Goal: Task Accomplishment & Management: Use online tool/utility

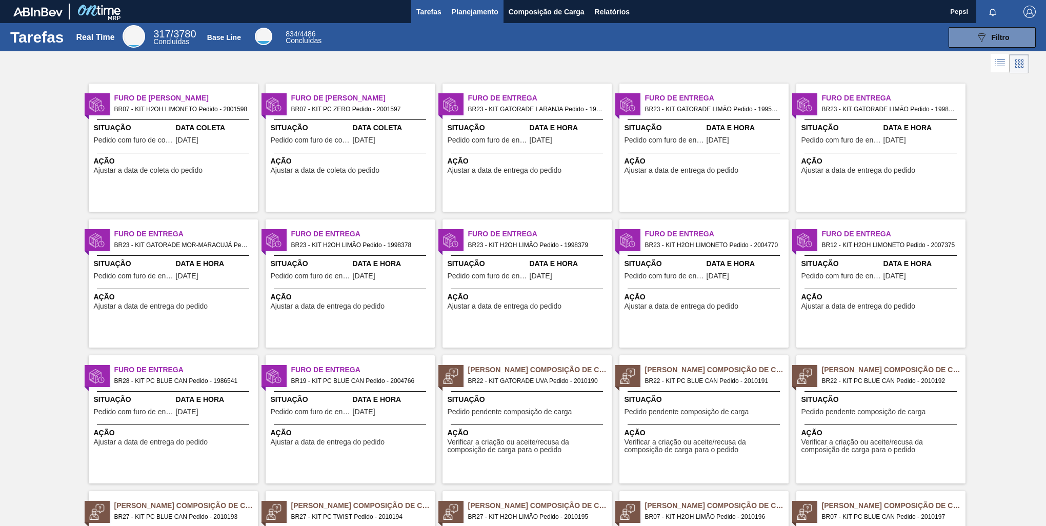
click at [484, 13] on span "Planejamento" at bounding box center [475, 12] width 47 height 12
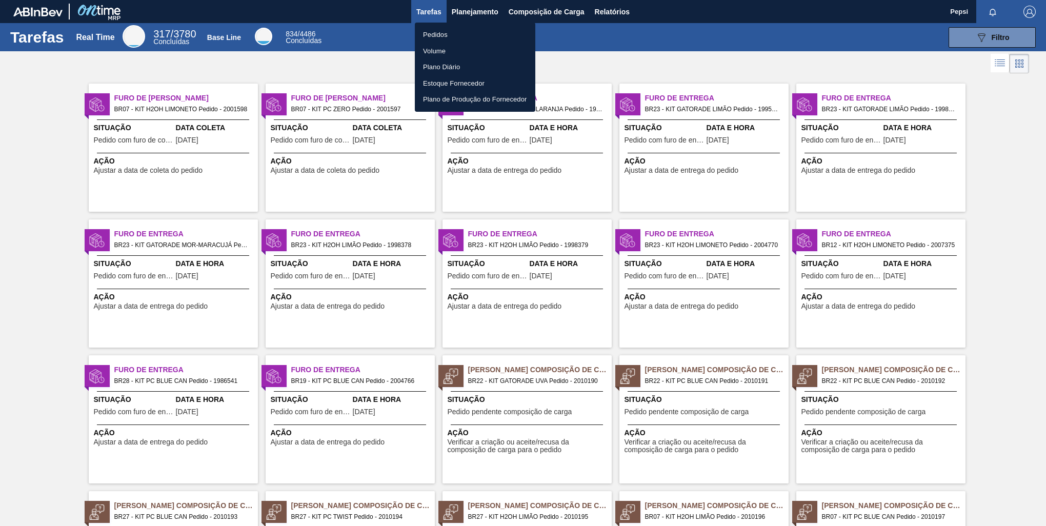
click at [427, 38] on li "Pedidos" at bounding box center [475, 35] width 121 height 16
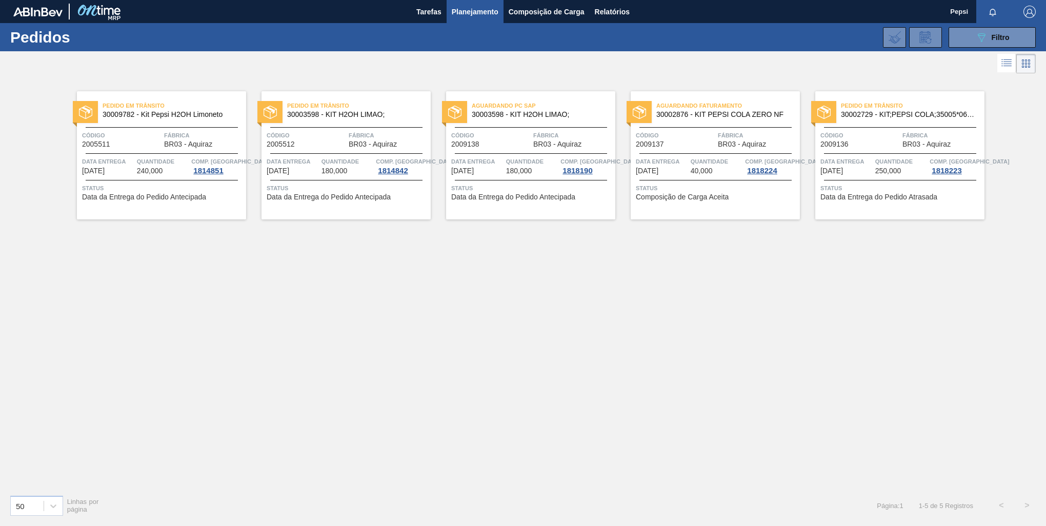
click at [470, 327] on div "Pedido em Trânsito 30009782 - Kit Pepsi H2OH Limoneto Código 2005511 Fábrica BR…" at bounding box center [523, 281] width 1046 height 411
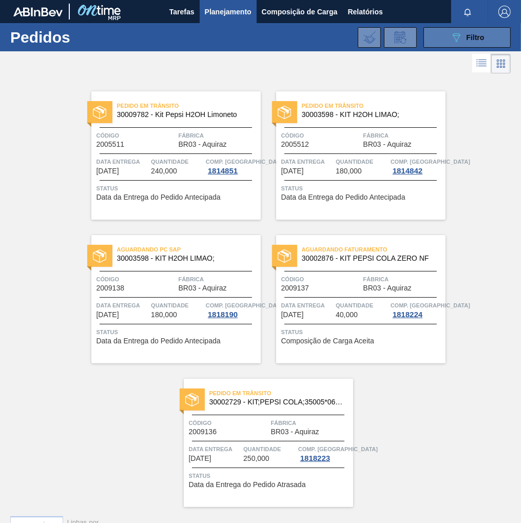
click at [480, 34] on span "Filtro" at bounding box center [475, 37] width 18 height 8
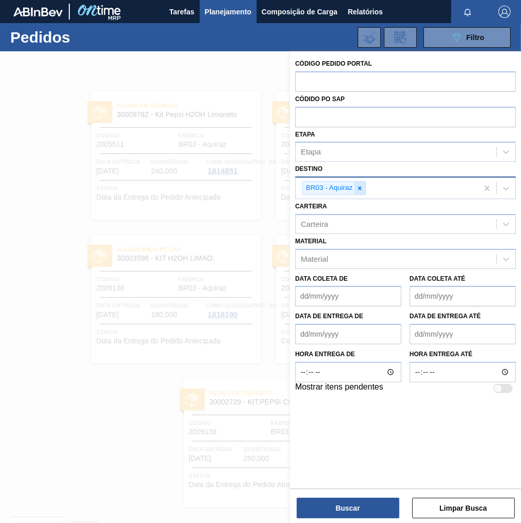
click at [361, 187] on icon at bounding box center [359, 188] width 7 height 7
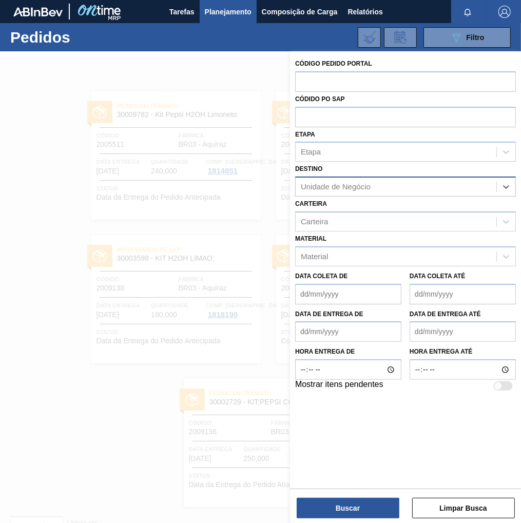
type input "B"
type input "VIAMÃO"
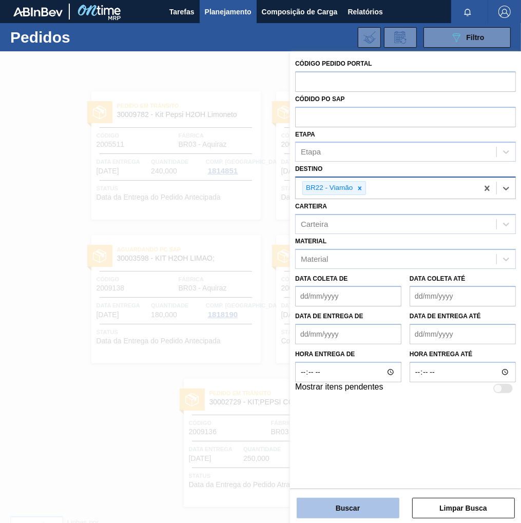
click at [341, 507] on button "Buscar" at bounding box center [347, 508] width 103 height 21
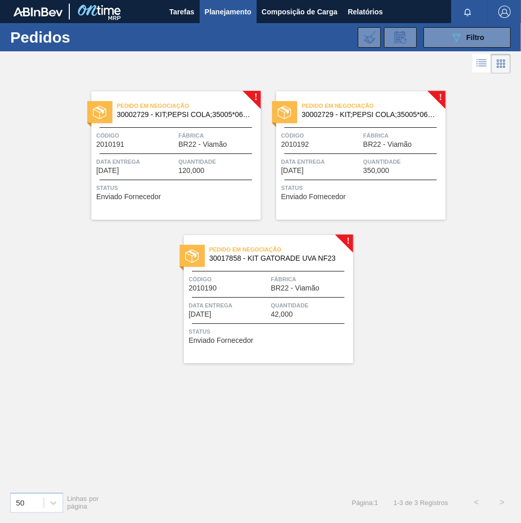
click at [308, 271] on div at bounding box center [268, 271] width 152 height 1
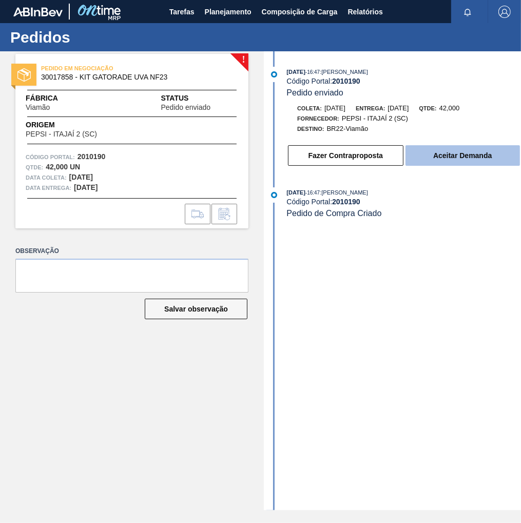
click at [440, 165] on button "Aceitar Demanda" at bounding box center [462, 155] width 114 height 21
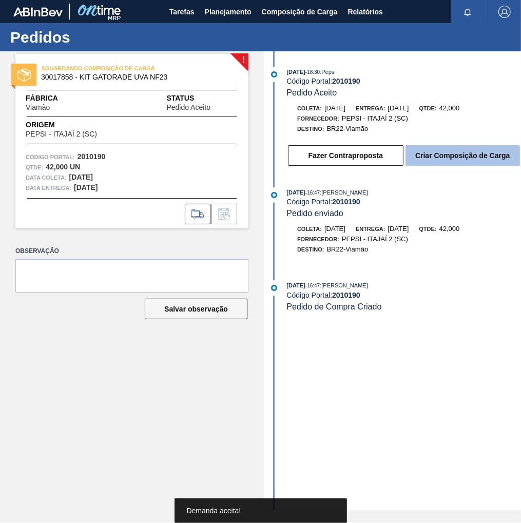
click at [467, 162] on button "Criar Composição de Carga" at bounding box center [462, 155] width 114 height 21
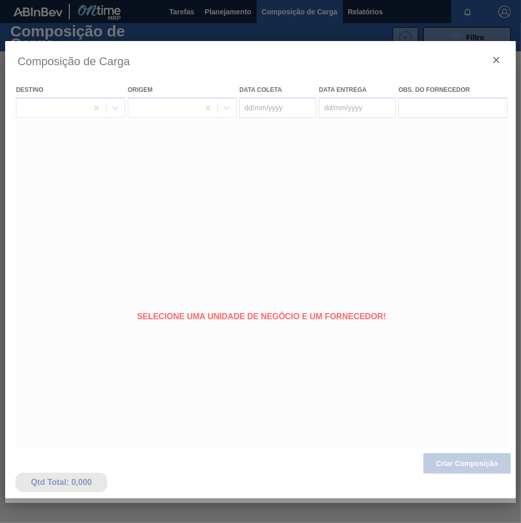
type coleta "[DATE]"
type entrega "[DATE]"
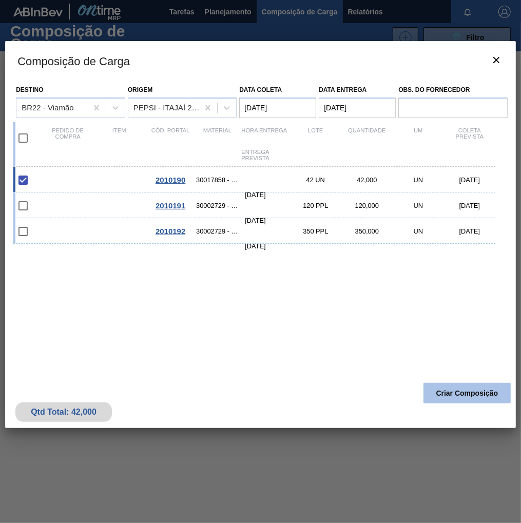
click at [459, 398] on button "Criar Composição" at bounding box center [466, 393] width 87 height 21
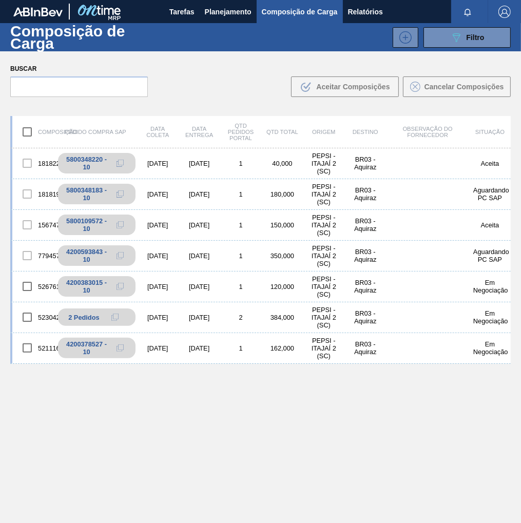
click at [478, 47] on div "Composição de Carga 089F7B8B-B2A5-4AFE-B5C0-19BA573D28AC Filtro" at bounding box center [260, 37] width 521 height 28
click at [480, 38] on span "Filtro" at bounding box center [475, 37] width 18 height 8
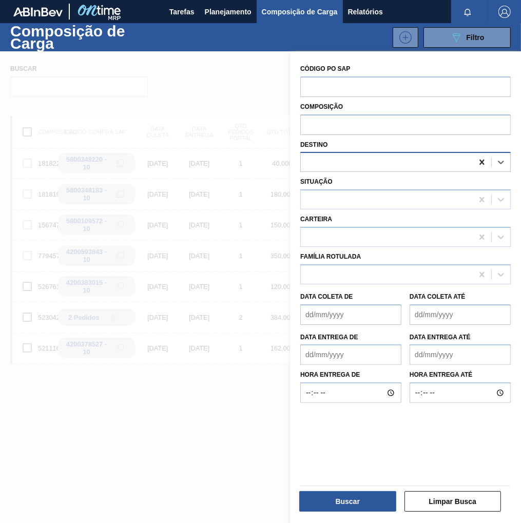
click at [483, 160] on icon at bounding box center [481, 162] width 10 height 10
type input "VIAMÃO"
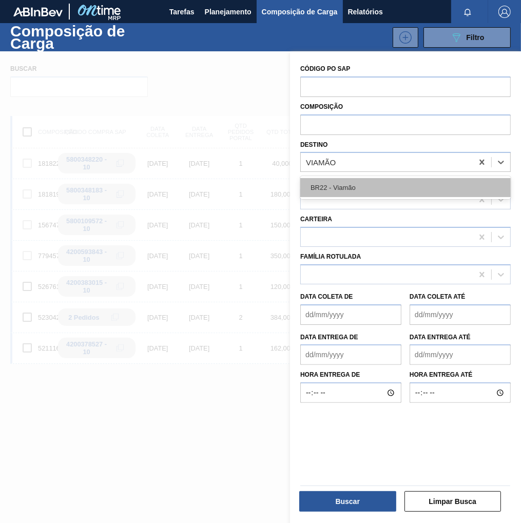
click at [390, 192] on div "BR22 - Viamão" at bounding box center [405, 187] width 210 height 19
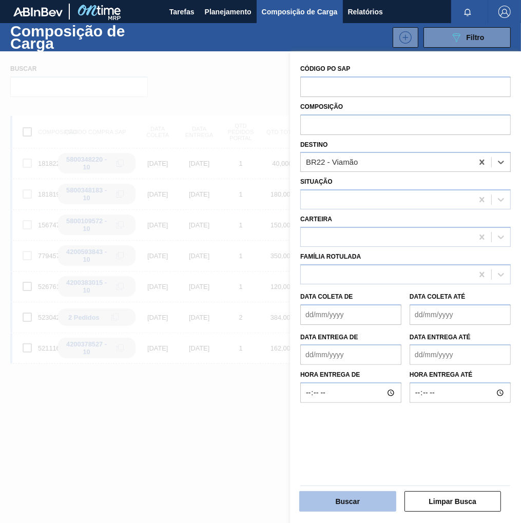
click at [360, 494] on button "Buscar" at bounding box center [347, 501] width 97 height 21
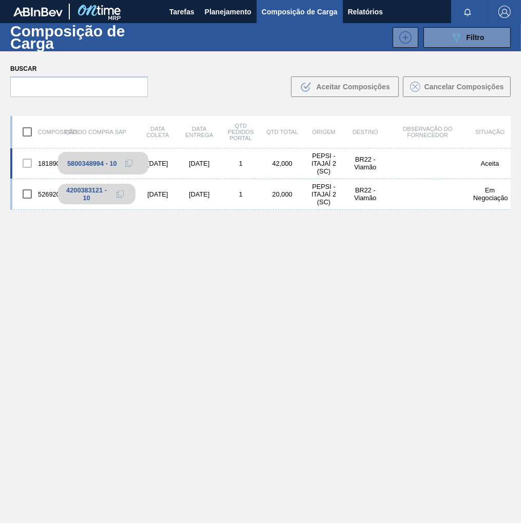
click at [123, 164] on button at bounding box center [128, 163] width 21 height 12
click at [227, 2] on button "Planejamento" at bounding box center [228, 11] width 57 height 23
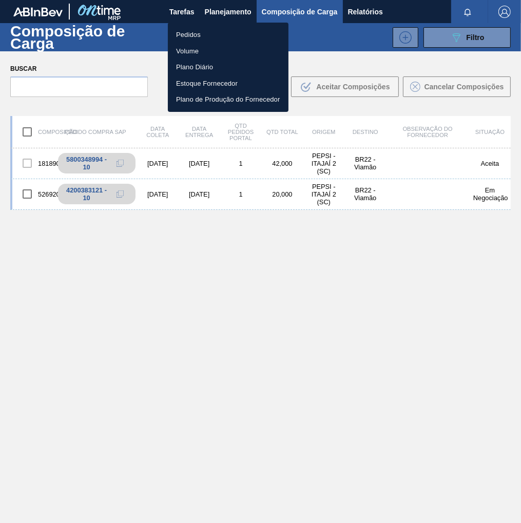
click at [185, 39] on li "Pedidos" at bounding box center [228, 35] width 121 height 16
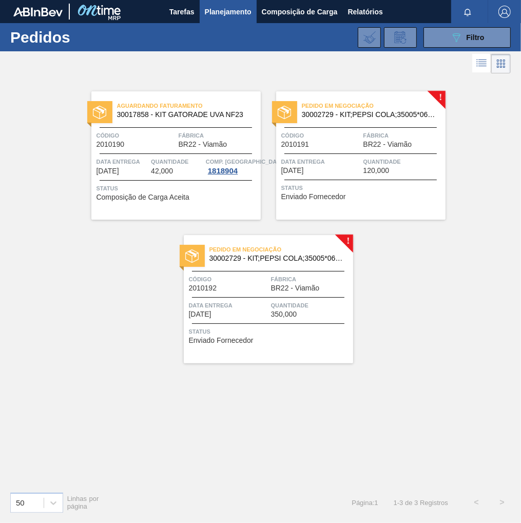
click at [335, 148] on div "Pedido em Negociação 30002729 - KIT;PEPSI COLA;35005*06*02 NF Código 2010191 Fá…" at bounding box center [360, 155] width 169 height 128
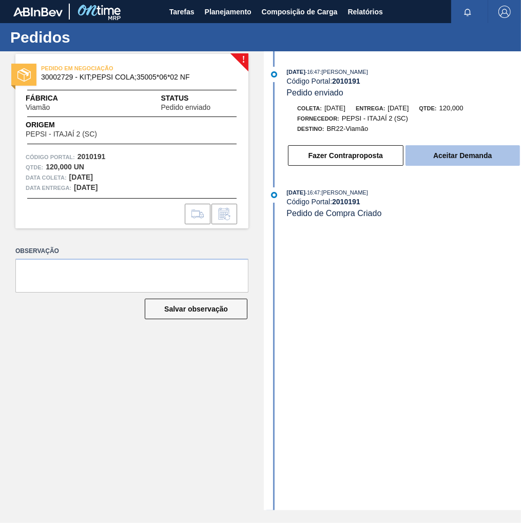
click at [432, 158] on button "Aceitar Demanda" at bounding box center [462, 155] width 114 height 21
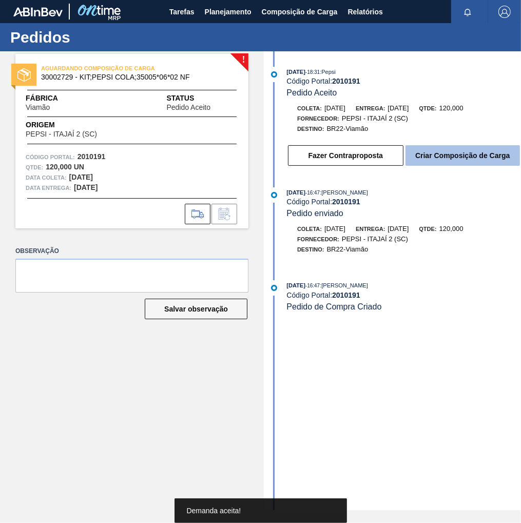
click at [464, 165] on button "Criar Composição de Carga" at bounding box center [462, 155] width 114 height 21
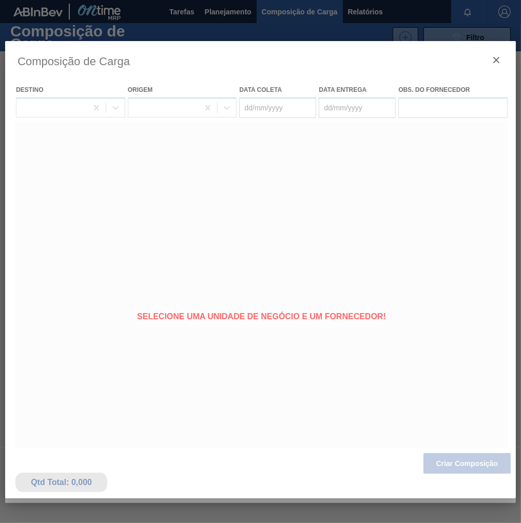
type coleta "[DATE]"
type entrega "[DATE]"
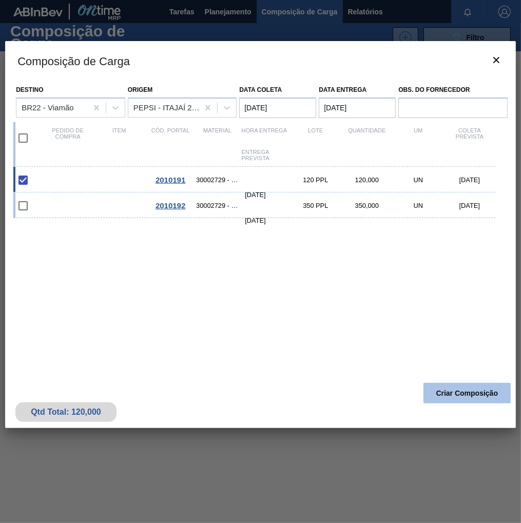
click at [443, 389] on button "Criar Composição" at bounding box center [466, 393] width 87 height 21
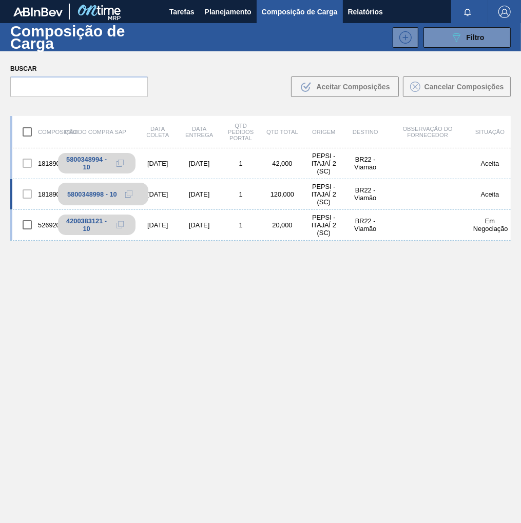
click at [131, 192] on icon at bounding box center [128, 193] width 7 height 7
click at [221, 10] on span "Planejamento" at bounding box center [228, 12] width 47 height 12
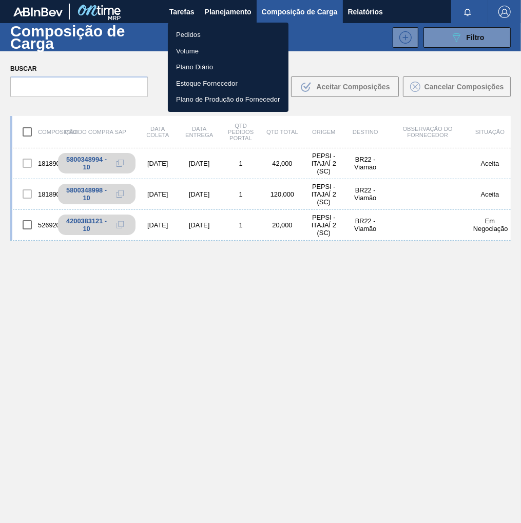
click at [187, 33] on li "Pedidos" at bounding box center [228, 35] width 121 height 16
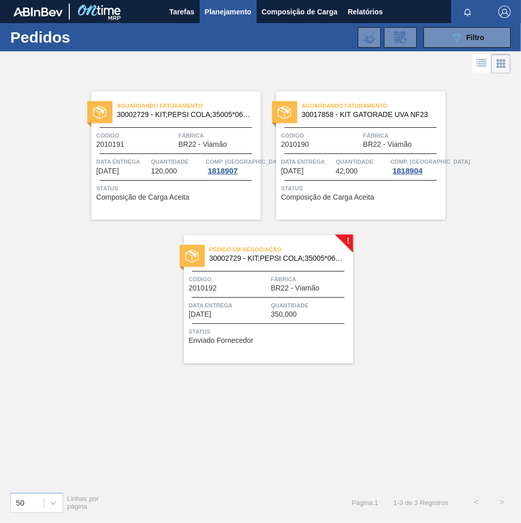
click at [300, 312] on div "Quantidade 350,000" at bounding box center [311, 309] width 80 height 18
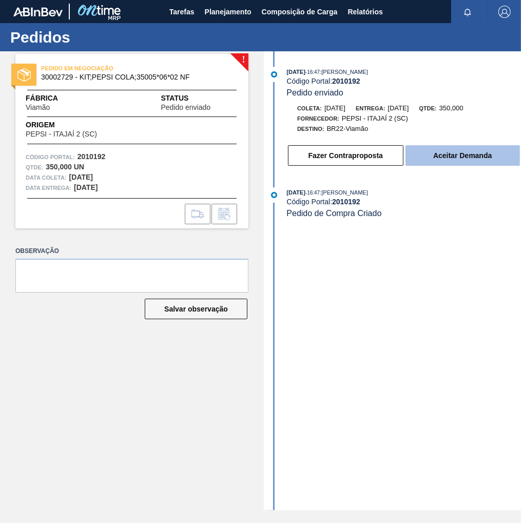
click at [454, 158] on button "Aceitar Demanda" at bounding box center [462, 155] width 114 height 21
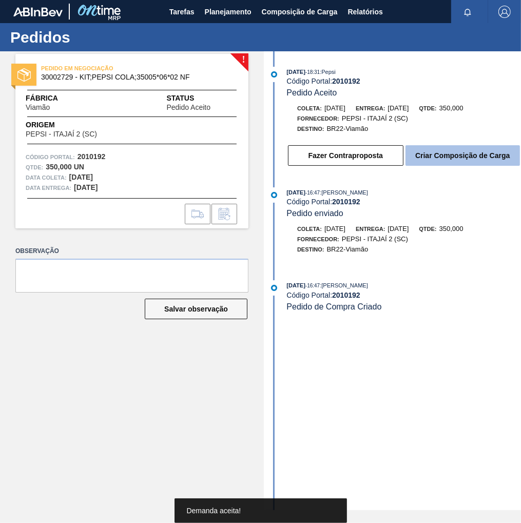
click at [461, 156] on button "Criar Composição de Carga" at bounding box center [462, 155] width 114 height 21
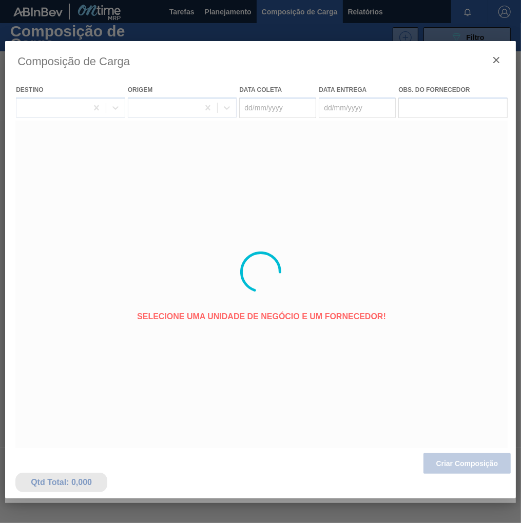
type coleta "[DATE]"
type entrega "19/08/2025"
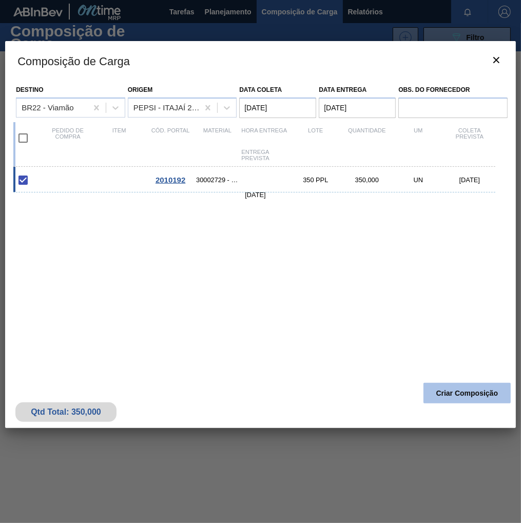
click at [461, 392] on button "Criar Composição" at bounding box center [466, 393] width 87 height 21
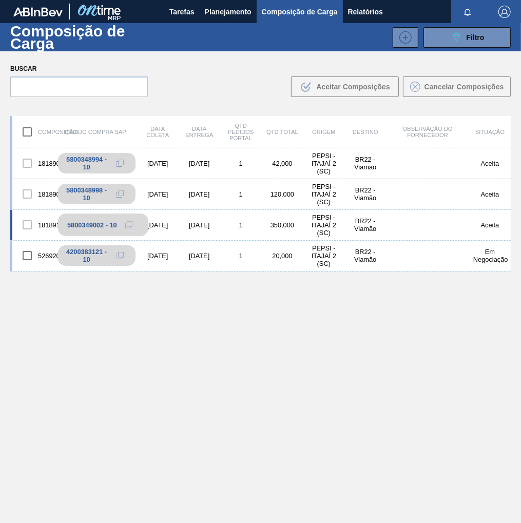
click at [129, 222] on icon at bounding box center [128, 224] width 7 height 7
click at [242, 14] on span "Planejamento" at bounding box center [228, 12] width 47 height 12
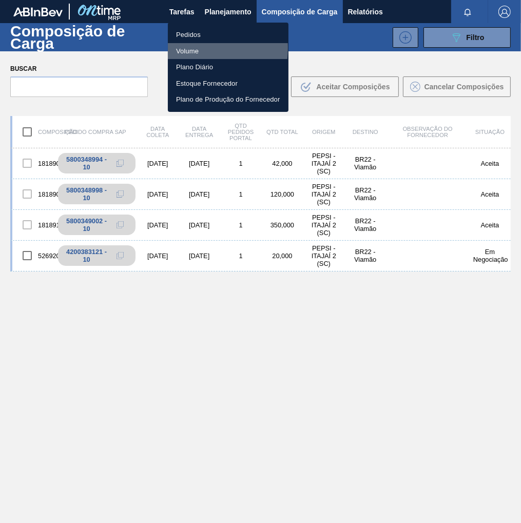
click at [188, 48] on li "Volume" at bounding box center [228, 51] width 121 height 16
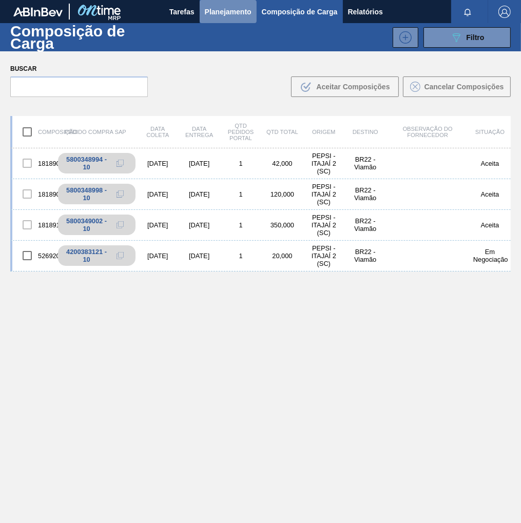
click at [229, 10] on span "Planejamento" at bounding box center [228, 12] width 47 height 12
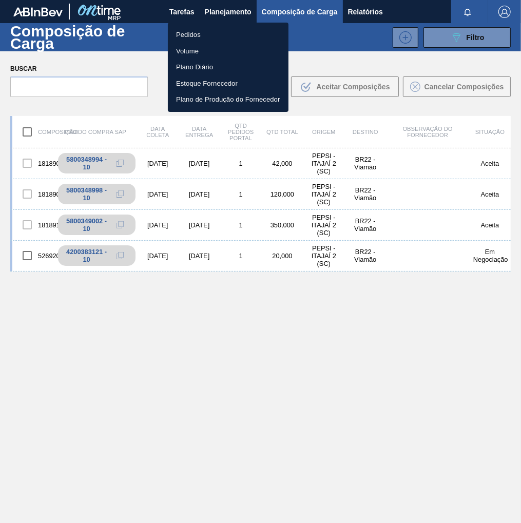
click at [201, 35] on li "Pedidos" at bounding box center [228, 35] width 121 height 16
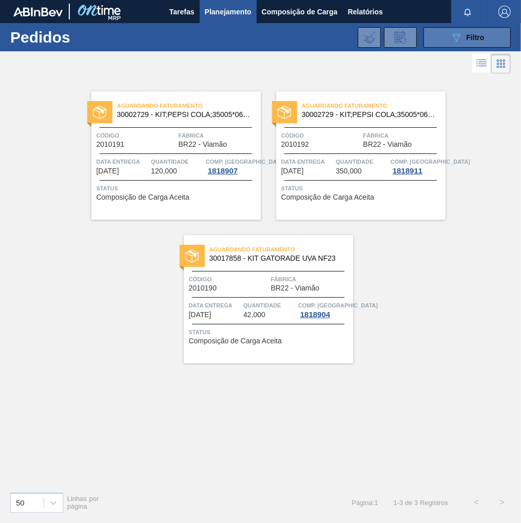
click at [460, 44] on button "089F7B8B-B2A5-4AFE-B5C0-19BA573D28AC Filtro" at bounding box center [466, 37] width 87 height 21
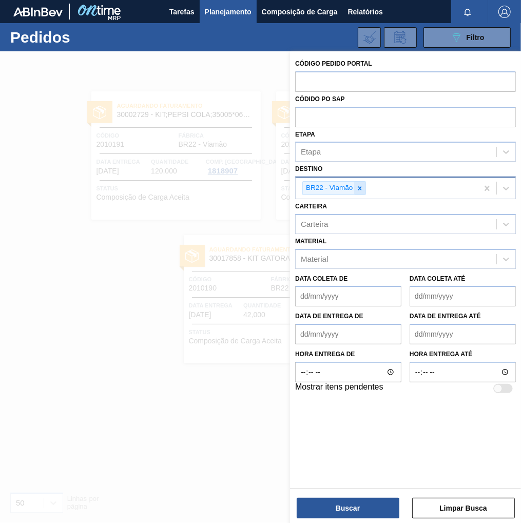
click at [363, 186] on div at bounding box center [359, 188] width 11 height 13
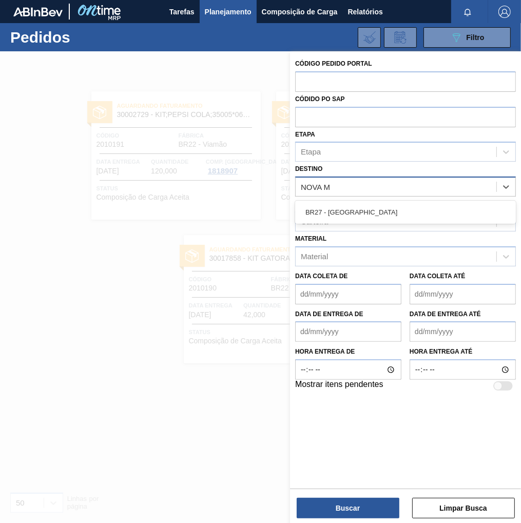
type input "NOVA MI"
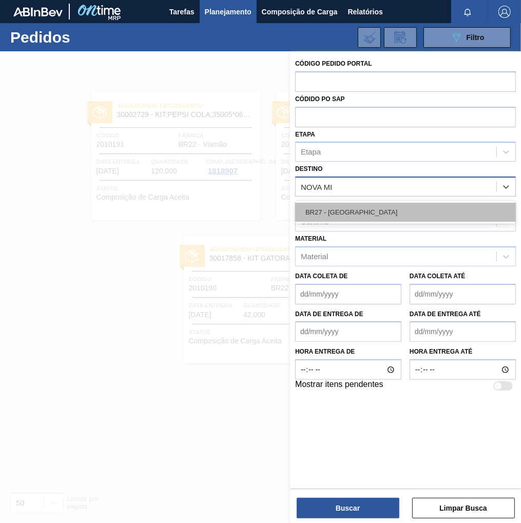
click at [341, 214] on div "BR27 - [GEOGRAPHIC_DATA]" at bounding box center [405, 212] width 221 height 19
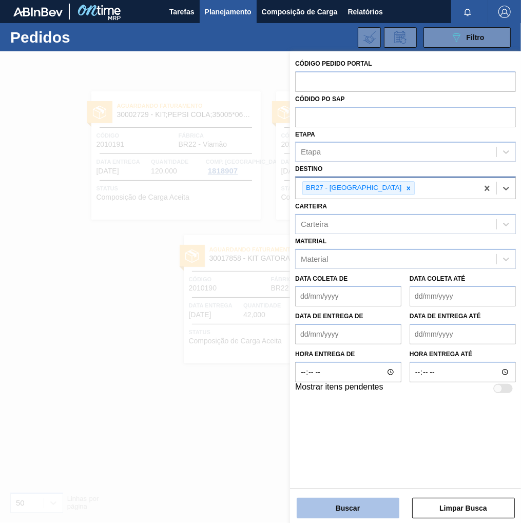
click at [359, 503] on button "Buscar" at bounding box center [347, 508] width 103 height 21
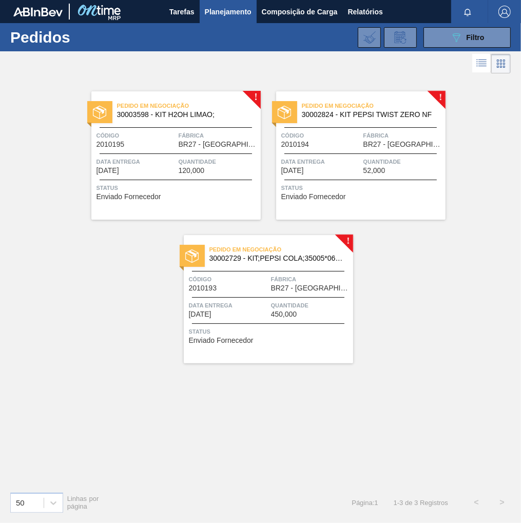
click at [378, 182] on div "Pedido em Negociação 30002824 - KIT PEPSI TWIST ZERO NF Código 2010194 Fábrica …" at bounding box center [360, 155] width 169 height 128
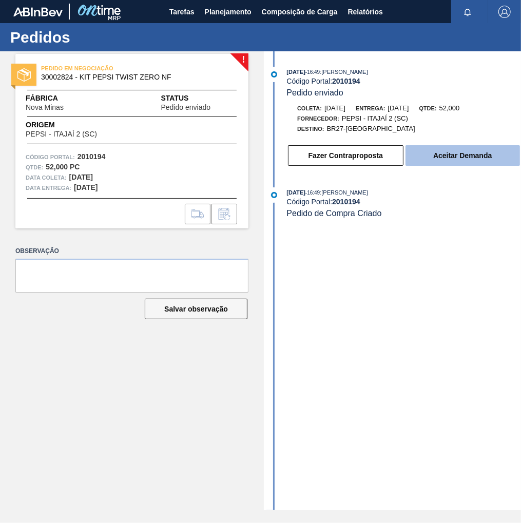
click at [427, 158] on button "Aceitar Demanda" at bounding box center [462, 155] width 114 height 21
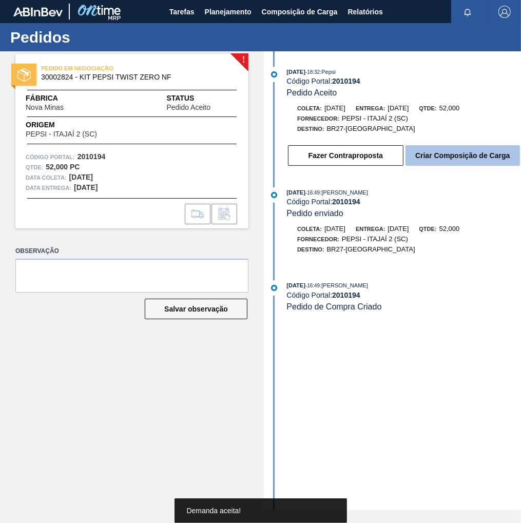
click at [461, 159] on button "Criar Composição de Carga" at bounding box center [462, 155] width 114 height 21
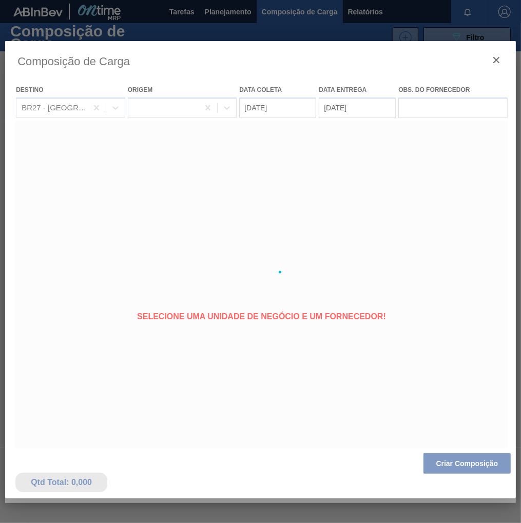
type coleta "[DATE]"
type entrega "[DATE]"
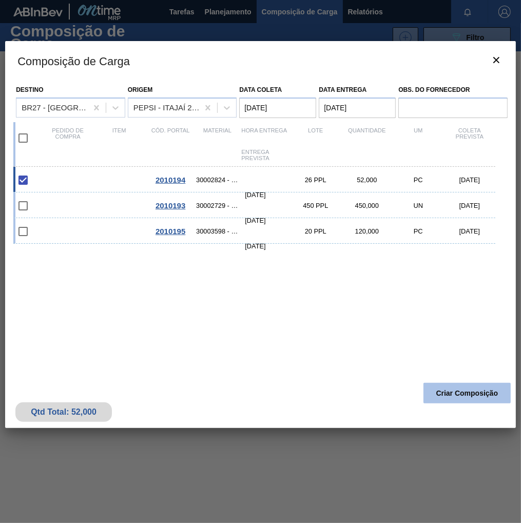
click at [455, 391] on button "Criar Composição" at bounding box center [466, 393] width 87 height 21
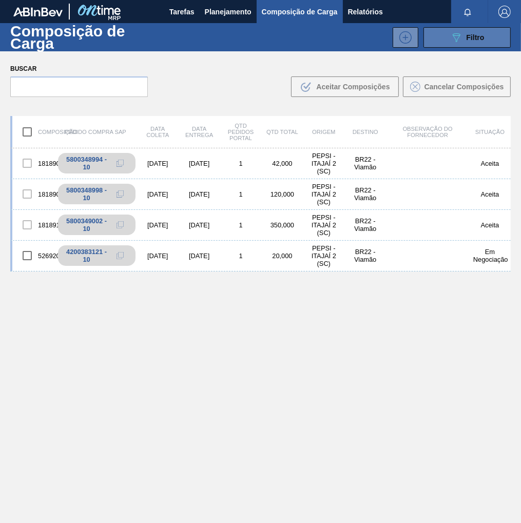
click at [455, 32] on icon "089F7B8B-B2A5-4AFE-B5C0-19BA573D28AC" at bounding box center [456, 37] width 12 height 12
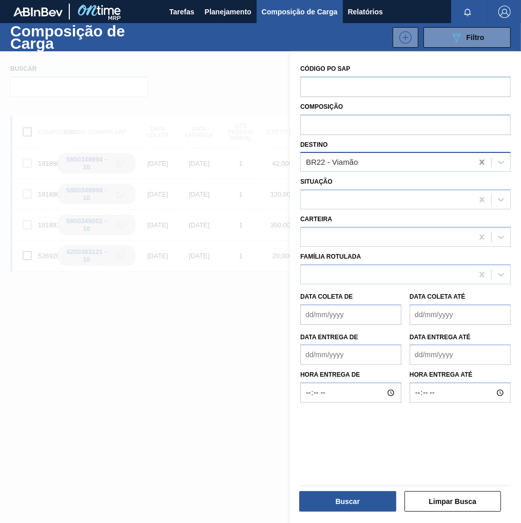
click at [476, 161] on icon at bounding box center [481, 162] width 10 height 10
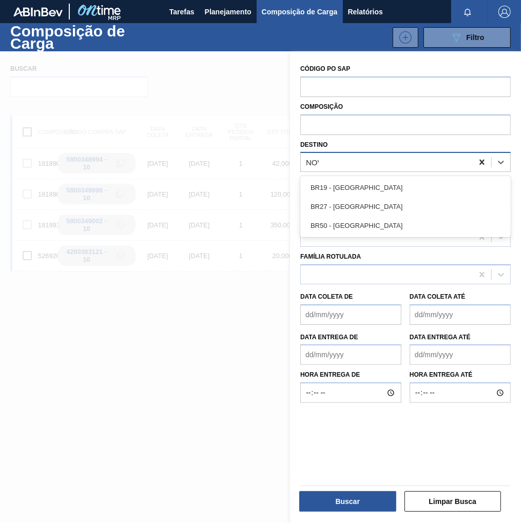
type input "NOVA"
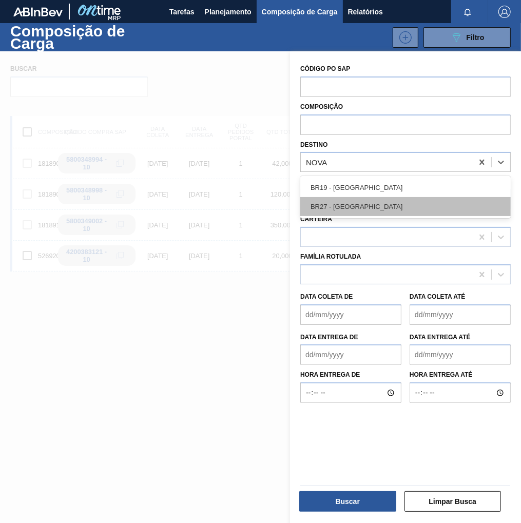
click at [376, 210] on div "BR27 - [GEOGRAPHIC_DATA]" at bounding box center [405, 206] width 210 height 19
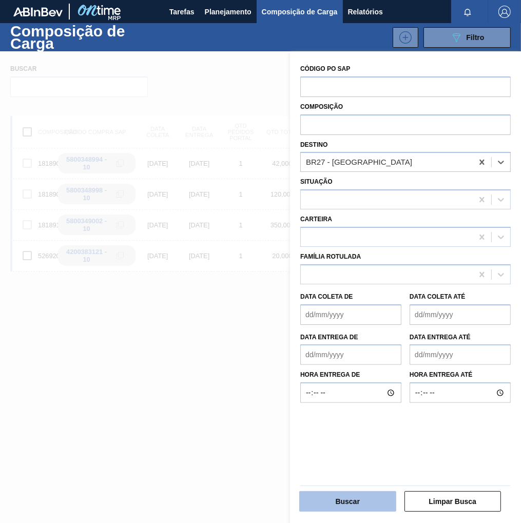
click at [364, 504] on button "Buscar" at bounding box center [347, 501] width 97 height 21
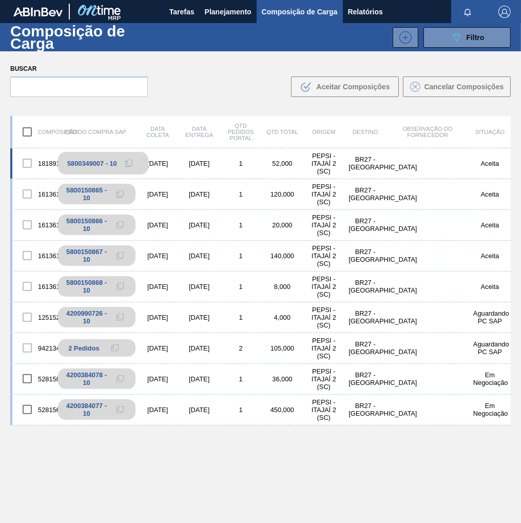
click at [126, 164] on icon at bounding box center [128, 163] width 7 height 7
click at [220, 13] on span "Planejamento" at bounding box center [228, 12] width 47 height 12
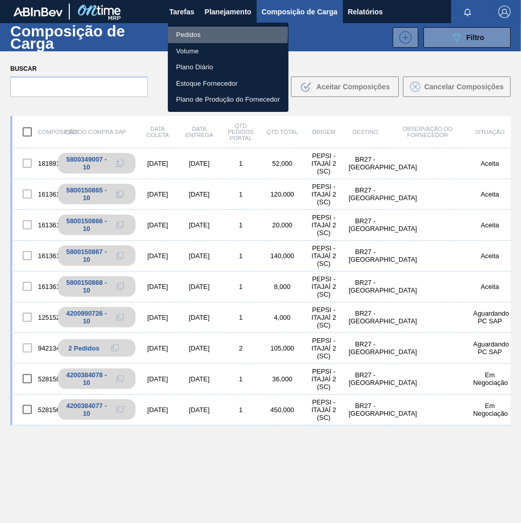
click at [187, 32] on li "Pedidos" at bounding box center [228, 35] width 121 height 16
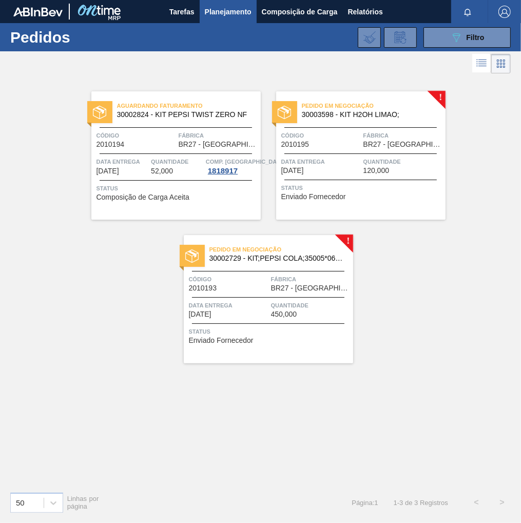
click at [384, 167] on span "120,000" at bounding box center [376, 171] width 26 height 8
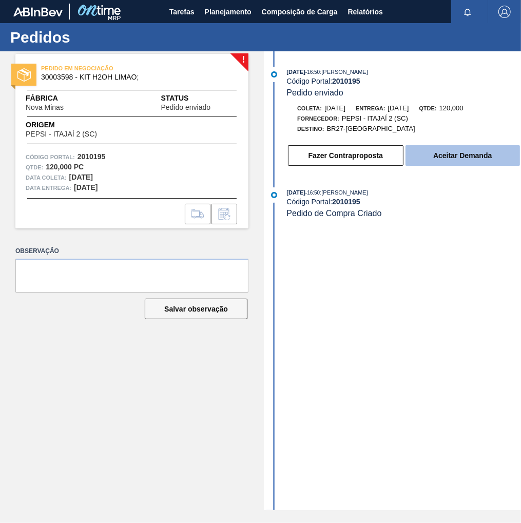
click at [431, 159] on button "Aceitar Demanda" at bounding box center [462, 155] width 114 height 21
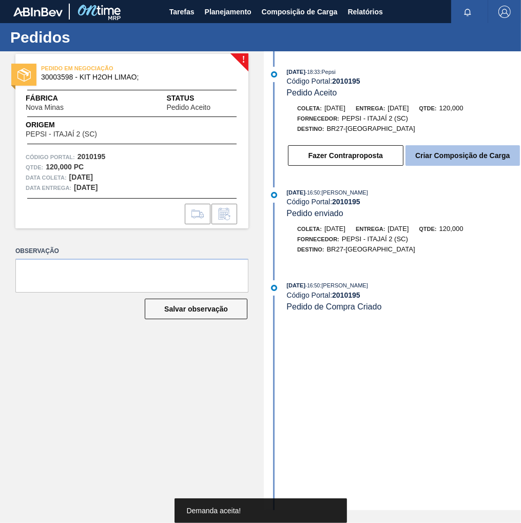
click at [455, 162] on button "Criar Composição de Carga" at bounding box center [462, 155] width 114 height 21
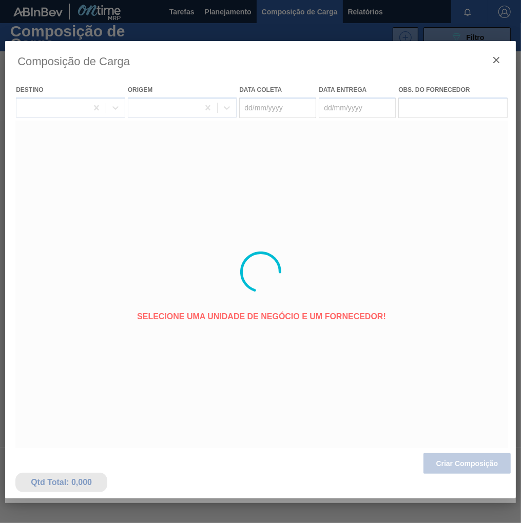
type coleta "[DATE]"
type entrega "[DATE]"
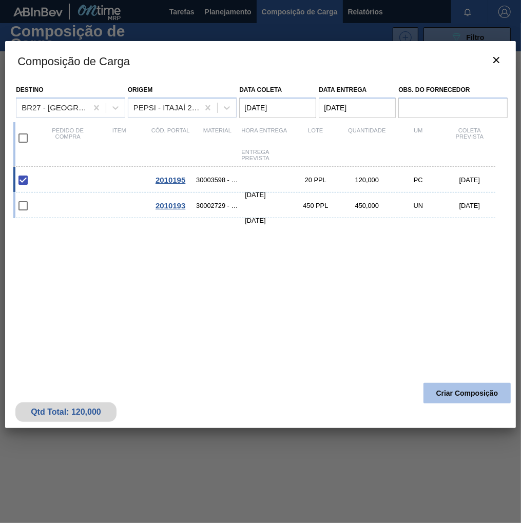
click at [463, 397] on button "Criar Composição" at bounding box center [466, 393] width 87 height 21
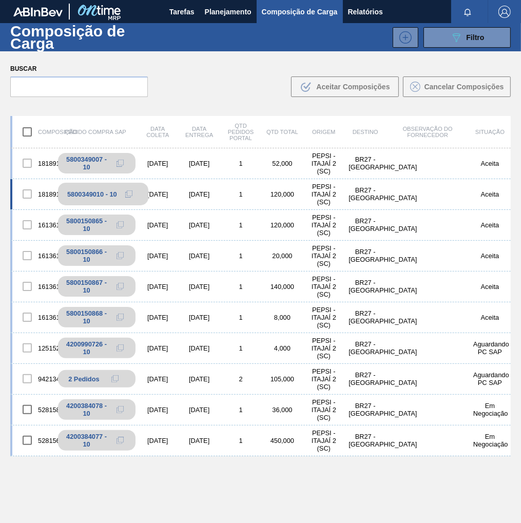
click at [129, 195] on icon at bounding box center [128, 193] width 7 height 7
click at [222, 16] on span "Planejamento" at bounding box center [228, 12] width 47 height 12
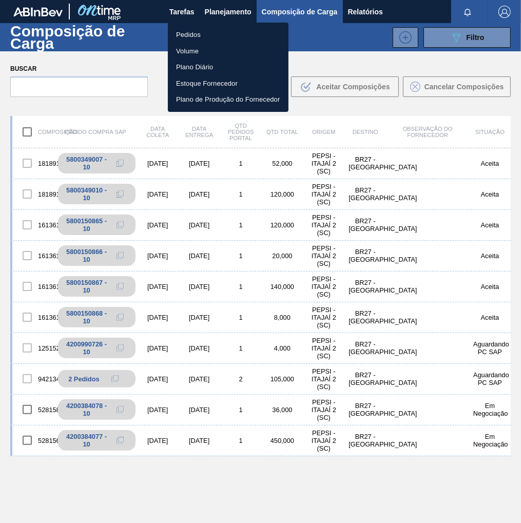
click at [201, 33] on li "Pedidos" at bounding box center [228, 35] width 121 height 16
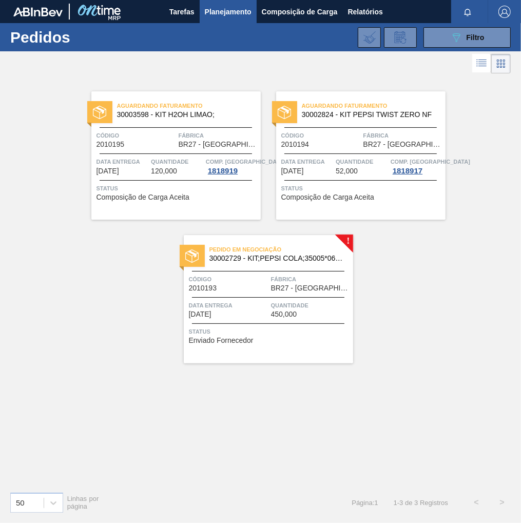
click at [302, 321] on div "Pedido em Negociação 30002729 - KIT;PEPSI COLA;35005*06*02 NF Código 2010193 Fá…" at bounding box center [268, 299] width 169 height 128
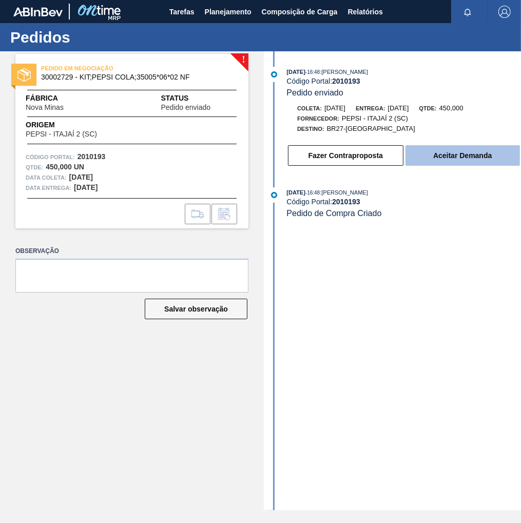
click at [445, 160] on button "Aceitar Demanda" at bounding box center [462, 155] width 114 height 21
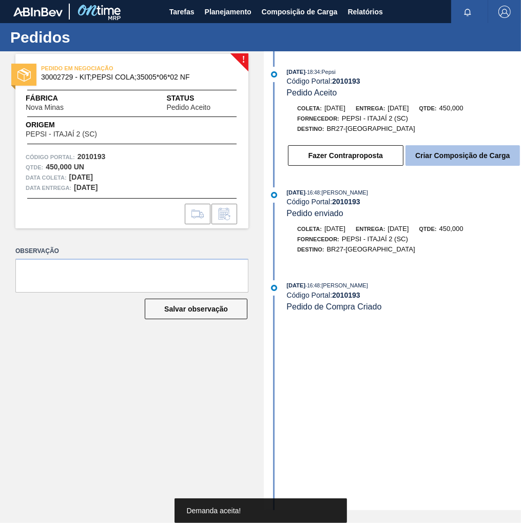
click at [466, 164] on button "Criar Composição de Carga" at bounding box center [462, 155] width 114 height 21
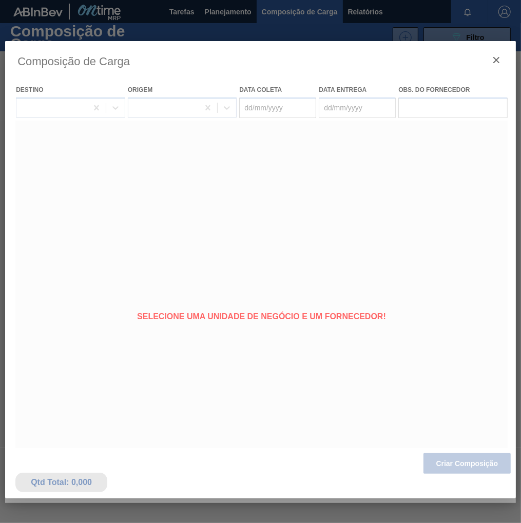
type coleta "[DATE]"
type entrega "[DATE]"
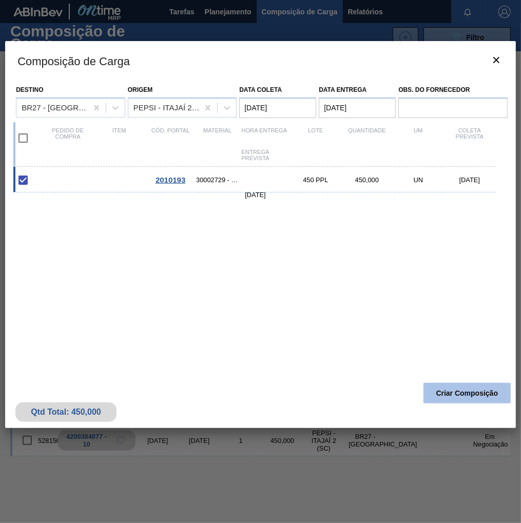
click at [465, 398] on button "Criar Composição" at bounding box center [466, 393] width 87 height 21
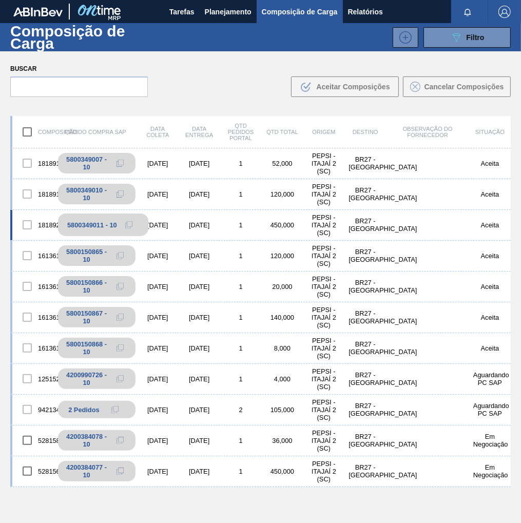
click at [128, 227] on icon at bounding box center [128, 224] width 7 height 7
click at [227, 7] on span "Planejamento" at bounding box center [228, 12] width 47 height 12
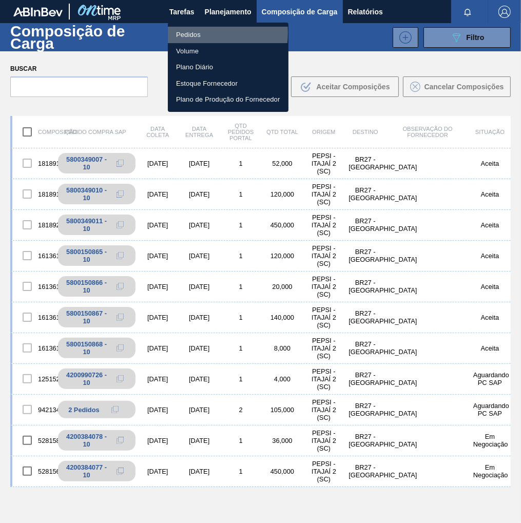
click at [191, 33] on li "Pedidos" at bounding box center [228, 35] width 121 height 16
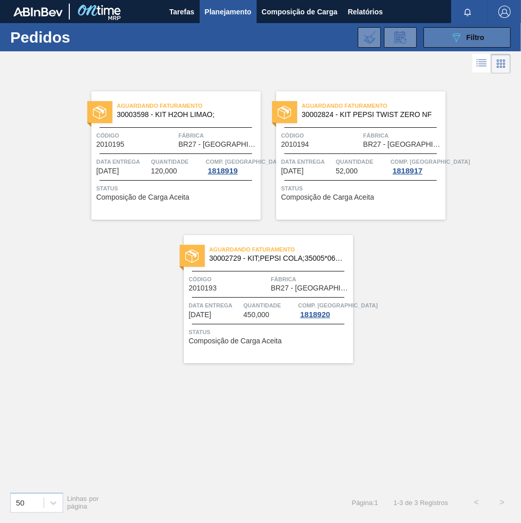
click at [481, 33] on span "Filtro" at bounding box center [475, 37] width 18 height 8
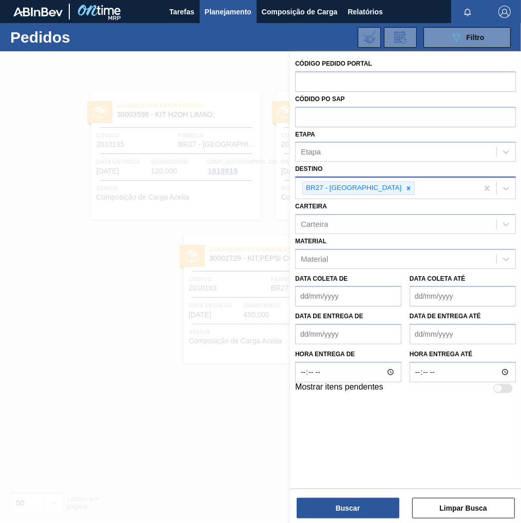
click at [403, 186] on div at bounding box center [408, 188] width 11 height 13
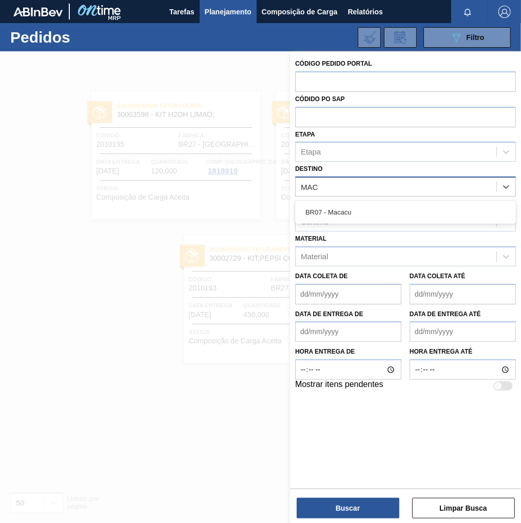
type input "MACA"
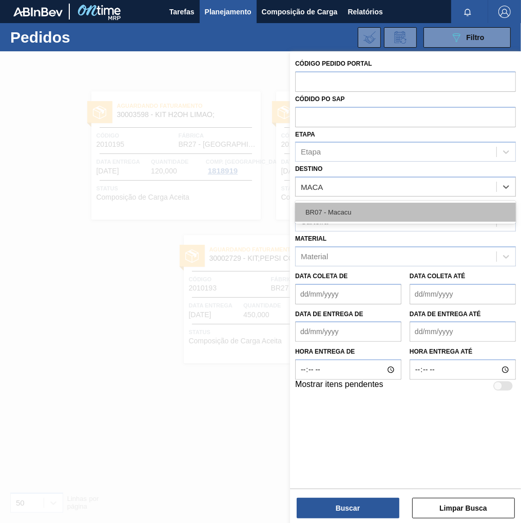
click at [327, 209] on div "BR07 - Macacu" at bounding box center [405, 212] width 221 height 19
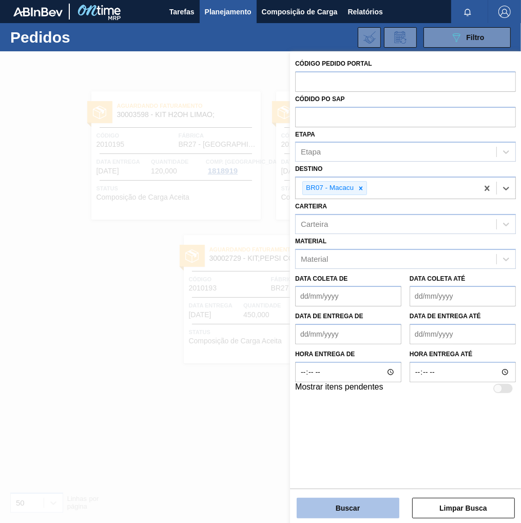
click at [354, 504] on button "Buscar" at bounding box center [347, 508] width 103 height 21
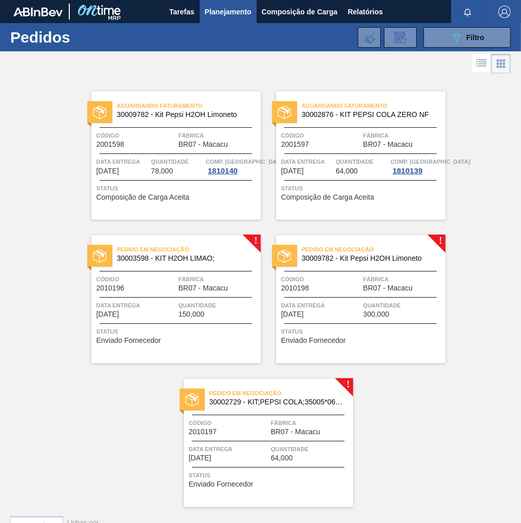
click at [177, 293] on div "Pedido em Negociação 30003598 - KIT H2OH LIMAO; Código 2010196 Fábrica BR07 - M…" at bounding box center [175, 299] width 169 height 128
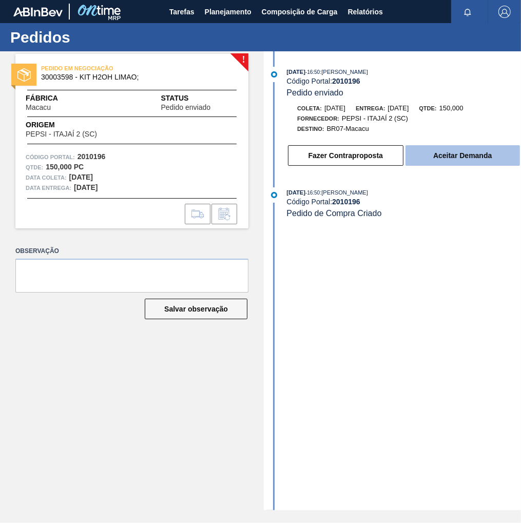
click at [433, 157] on button "Aceitar Demanda" at bounding box center [462, 155] width 114 height 21
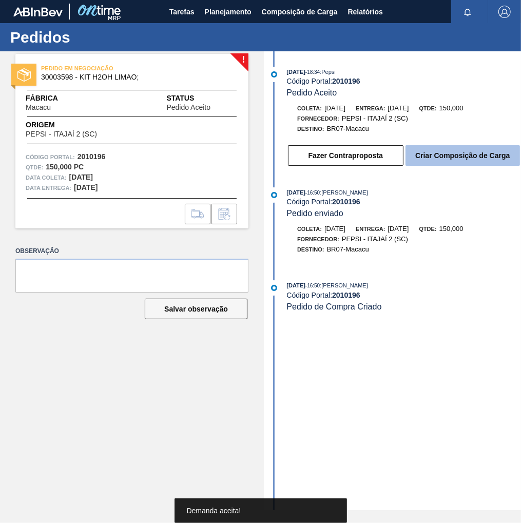
click at [478, 163] on button "Criar Composição de Carga" at bounding box center [462, 155] width 114 height 21
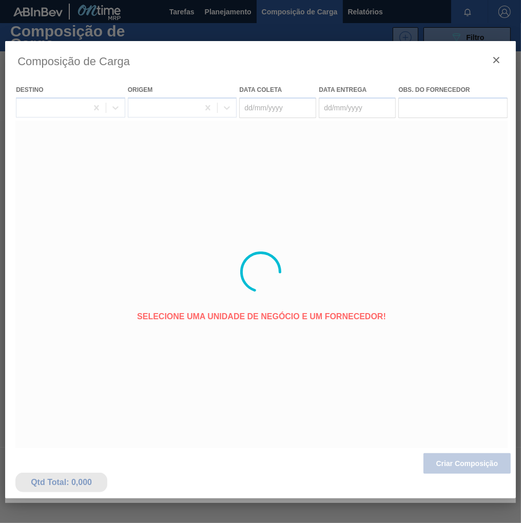
type coleta "[DATE]"
type entrega "[DATE]"
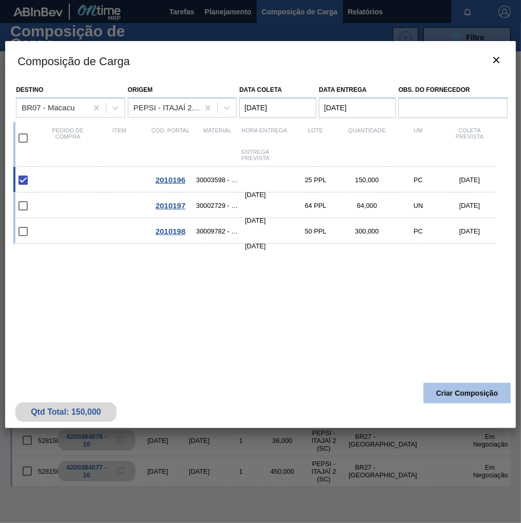
click at [470, 395] on button "Criar Composição" at bounding box center [466, 393] width 87 height 21
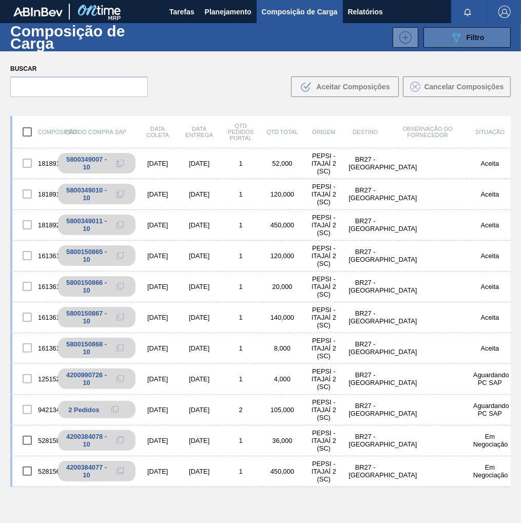
click at [462, 43] on div "089F7B8B-B2A5-4AFE-B5C0-19BA573D28AC Filtro" at bounding box center [467, 37] width 34 height 12
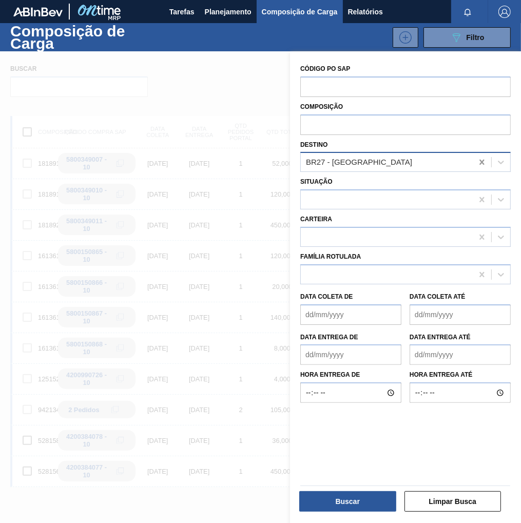
click at [480, 162] on icon at bounding box center [481, 162] width 5 height 5
type input "MACA"
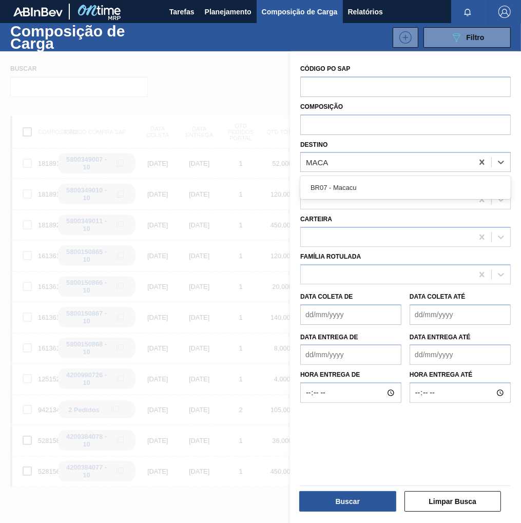
click at [337, 185] on div "BR07 - Macacu" at bounding box center [405, 187] width 210 height 19
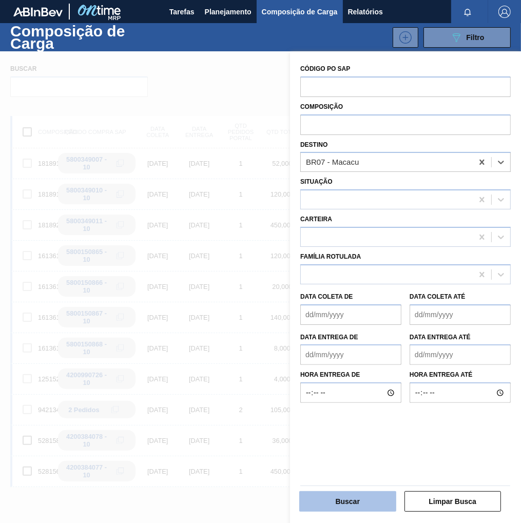
click at [357, 504] on button "Buscar" at bounding box center [347, 501] width 97 height 21
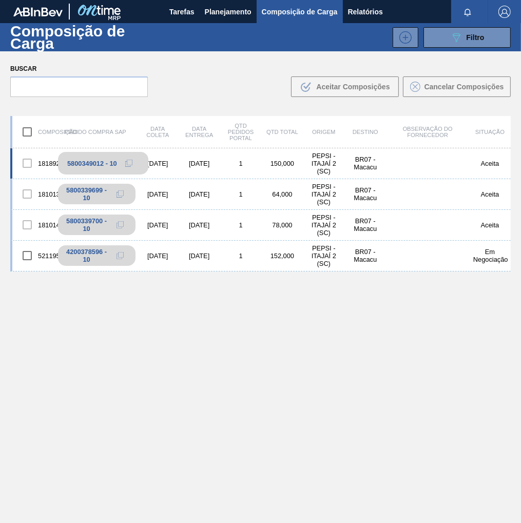
click at [128, 163] on icon at bounding box center [128, 163] width 7 height 7
click at [230, 12] on span "Planejamento" at bounding box center [228, 12] width 47 height 12
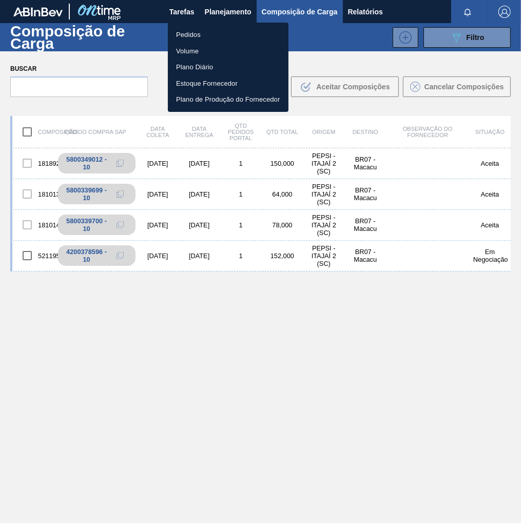
click at [191, 35] on li "Pedidos" at bounding box center [228, 35] width 121 height 16
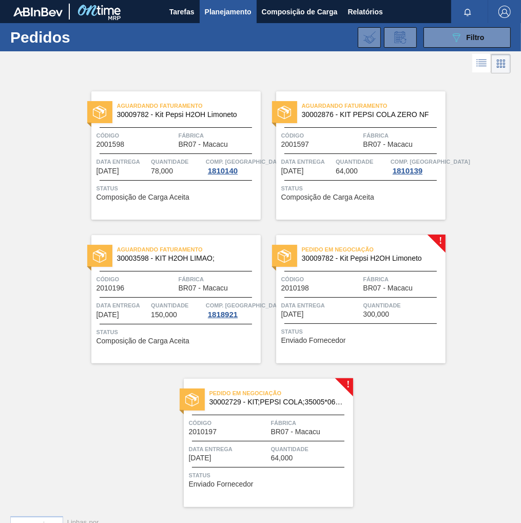
click at [286, 436] on div "Pedido em Negociação 30002729 - KIT;PEPSI COLA;35005*06*02 NF Código 2010197 Fá…" at bounding box center [268, 443] width 169 height 128
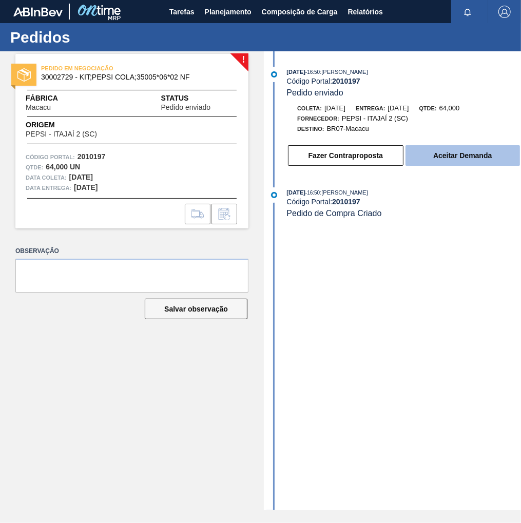
click at [459, 156] on button "Aceitar Demanda" at bounding box center [462, 155] width 114 height 21
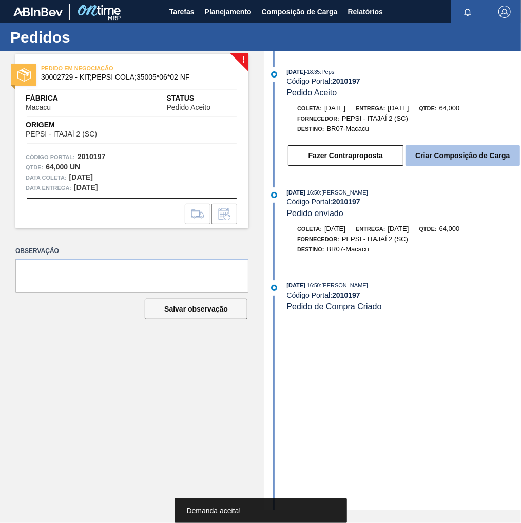
click at [464, 163] on button "Criar Composição de Carga" at bounding box center [462, 155] width 114 height 21
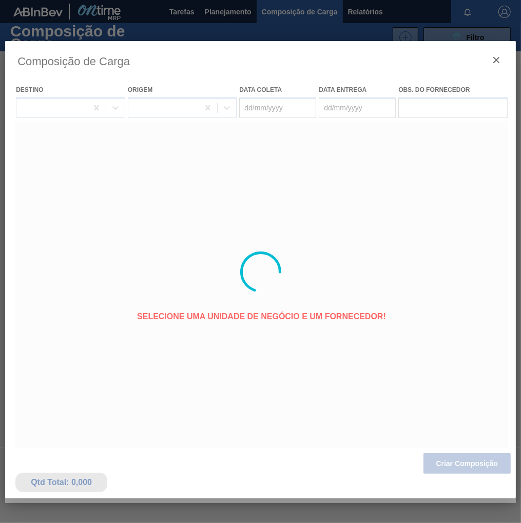
type coleta "[DATE]"
type entrega "[DATE]"
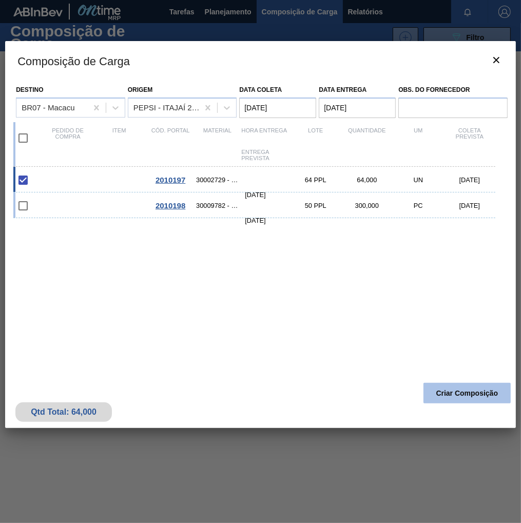
click at [438, 388] on button "Criar Composição" at bounding box center [466, 393] width 87 height 21
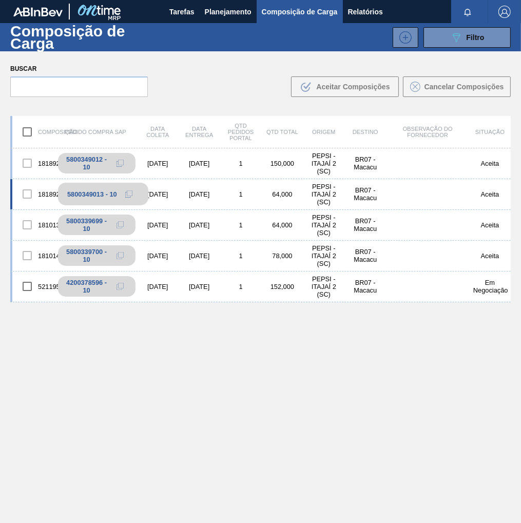
click at [129, 193] on icon at bounding box center [128, 193] width 7 height 7
click at [228, 8] on span "Planejamento" at bounding box center [228, 12] width 47 height 12
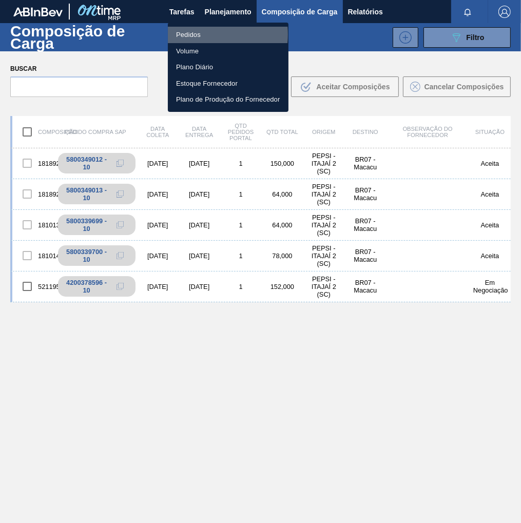
click at [197, 34] on li "Pedidos" at bounding box center [228, 35] width 121 height 16
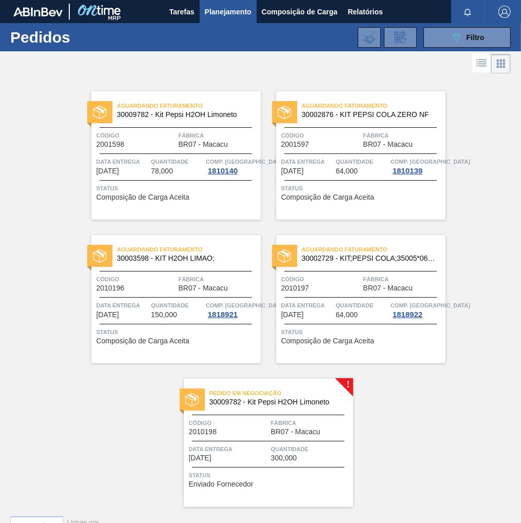
click at [293, 472] on span "Status" at bounding box center [270, 475] width 162 height 10
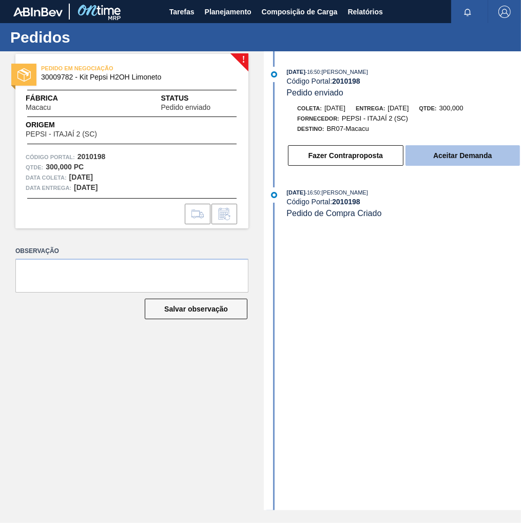
click at [451, 160] on button "Aceitar Demanda" at bounding box center [462, 155] width 114 height 21
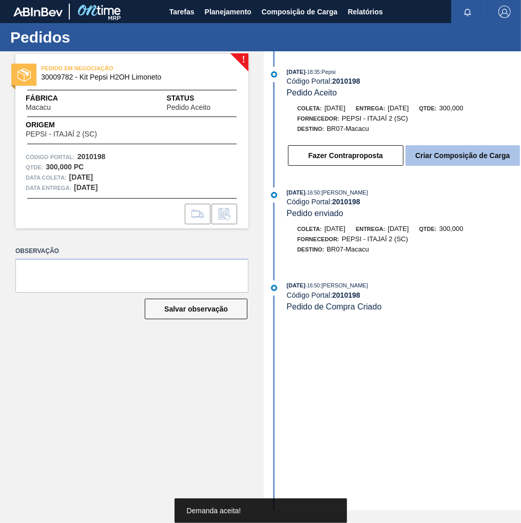
click at [470, 162] on button "Criar Composição de Carga" at bounding box center [462, 155] width 114 height 21
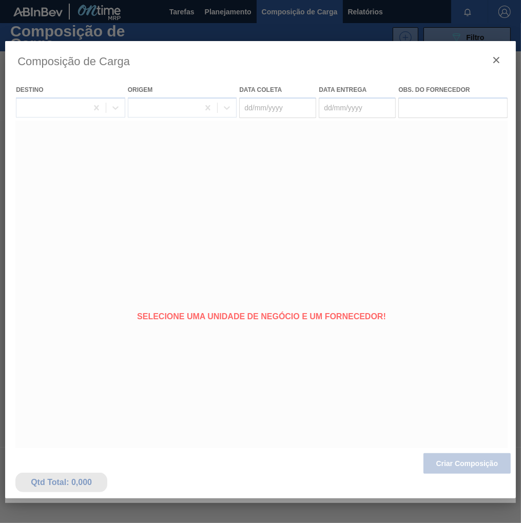
type coleta "[DATE]"
type entrega "[DATE]"
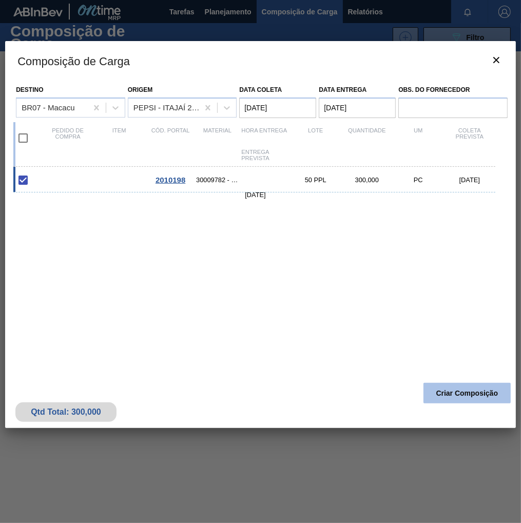
click at [485, 390] on button "Criar Composição" at bounding box center [466, 393] width 87 height 21
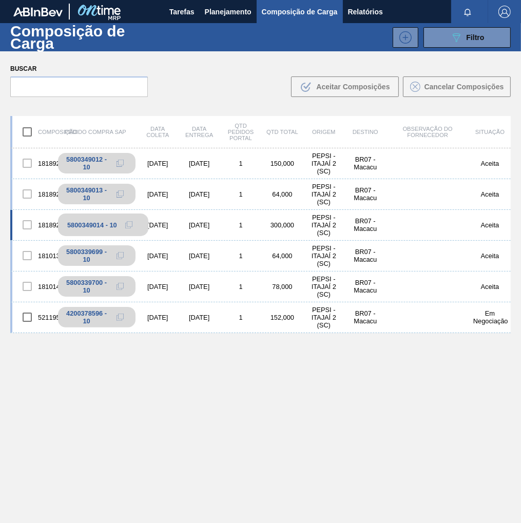
click at [125, 225] on icon at bounding box center [128, 224] width 7 height 7
click at [478, 510] on div "1818921 5800349012 - 10 [DATE] [DATE] 1 150,000 PEPSI - ITAJAÍ 2 (SC) BR07 - Ma…" at bounding box center [260, 359] width 500 height 423
click at [460, 30] on button "089F7B8B-B2A5-4AFE-B5C0-19BA573D28AC Filtro" at bounding box center [466, 37] width 87 height 21
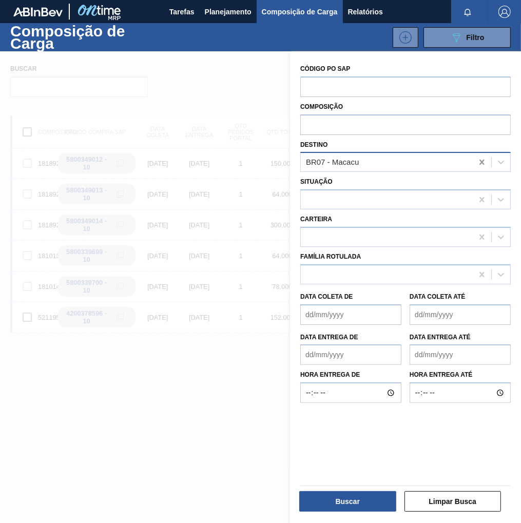
click at [476, 162] on icon at bounding box center [481, 162] width 10 height 10
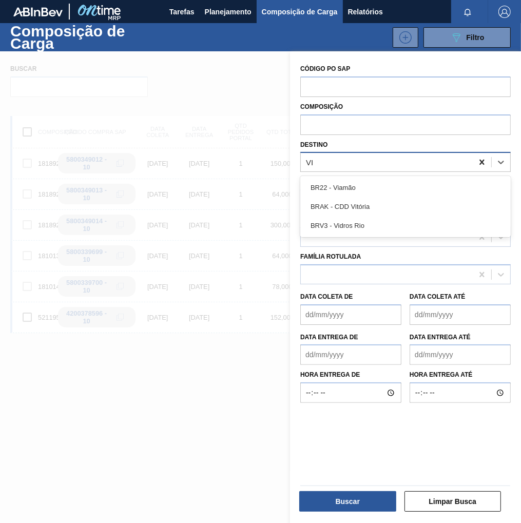
type input "VIA"
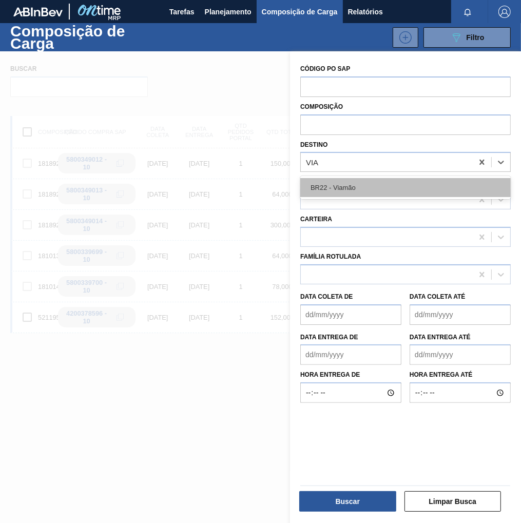
click at [410, 188] on div "BR22 - Viamão" at bounding box center [405, 187] width 210 height 19
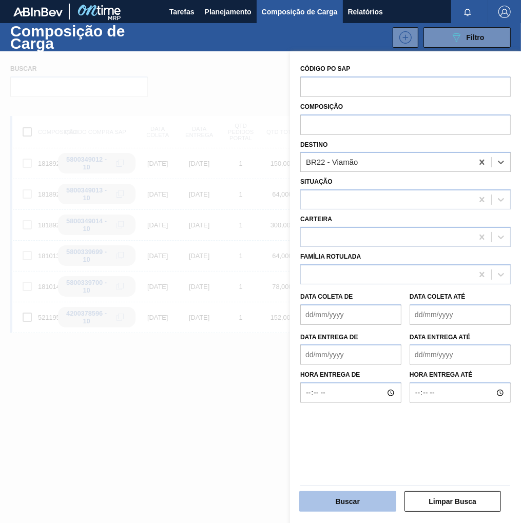
click at [364, 502] on button "Buscar" at bounding box center [347, 501] width 97 height 21
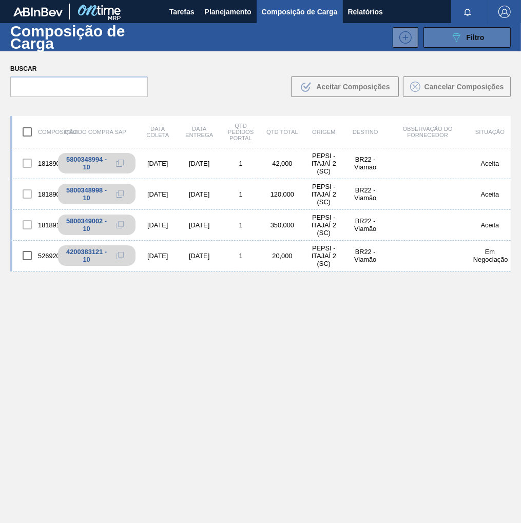
click at [474, 39] on span "Filtro" at bounding box center [475, 37] width 18 height 8
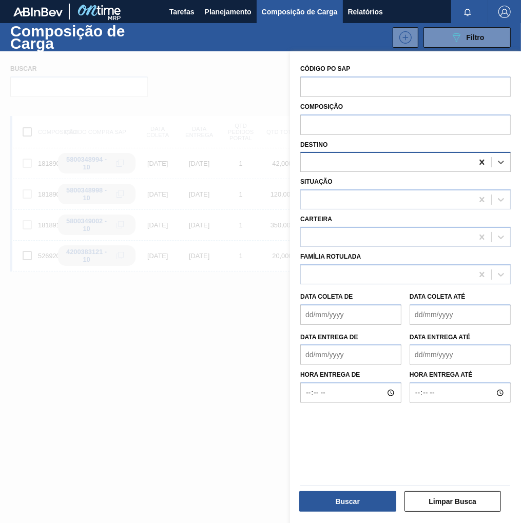
click at [482, 166] on icon at bounding box center [481, 162] width 10 height 10
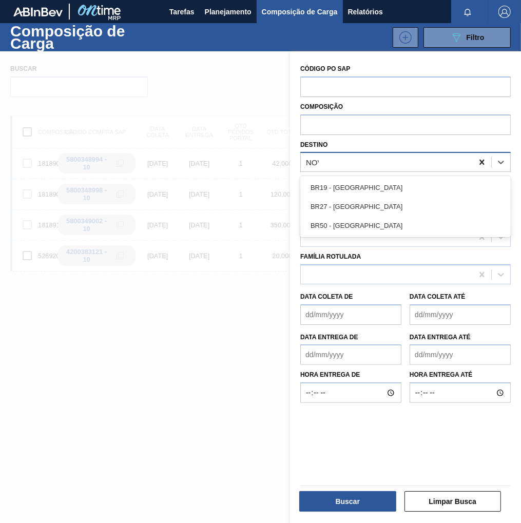
type input "NOVA"
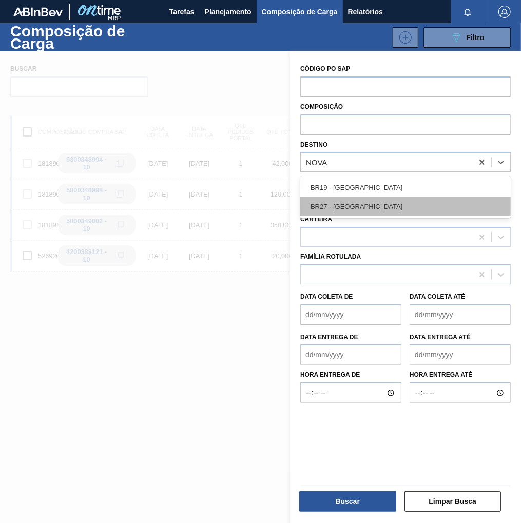
click at [383, 205] on div "BR27 - [GEOGRAPHIC_DATA]" at bounding box center [405, 206] width 210 height 19
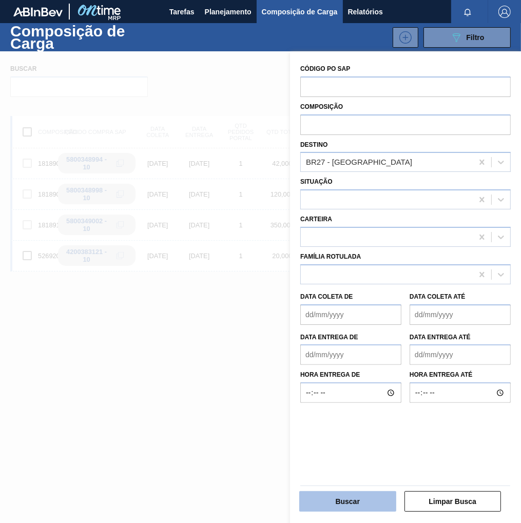
click at [341, 501] on button "Buscar" at bounding box center [347, 501] width 97 height 21
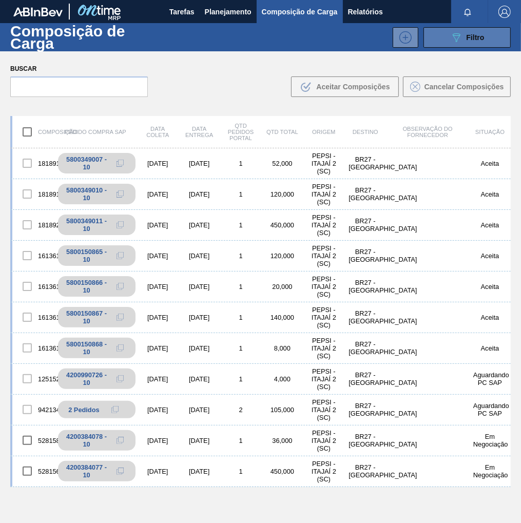
click at [462, 36] on div "089F7B8B-B2A5-4AFE-B5C0-19BA573D28AC Filtro" at bounding box center [467, 37] width 34 height 12
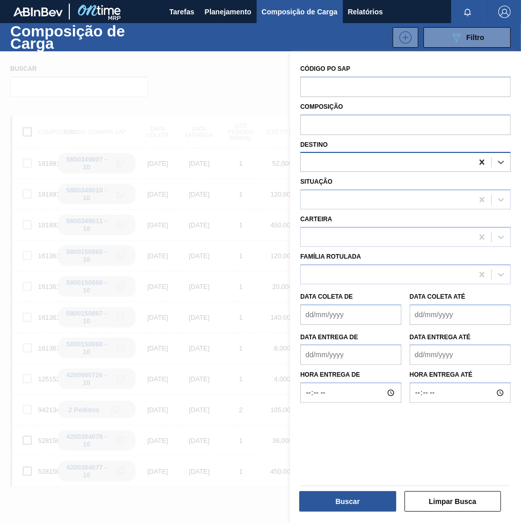
click at [478, 163] on icon at bounding box center [481, 162] width 10 height 10
type input "MACACU"
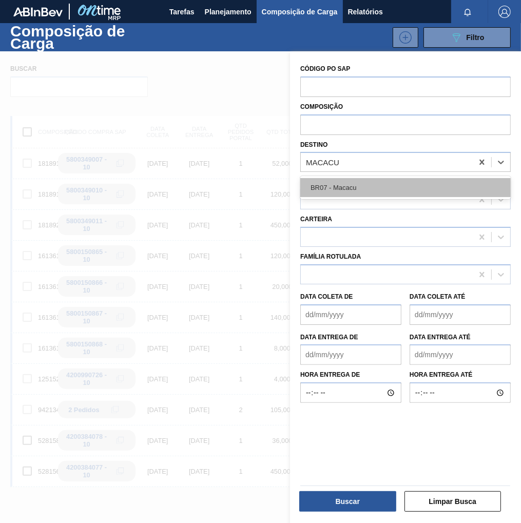
click at [451, 192] on div "BR07 - Macacu" at bounding box center [405, 187] width 210 height 19
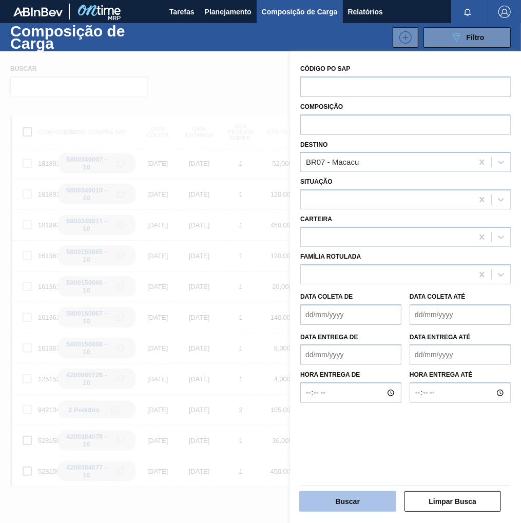
click at [354, 504] on button "Buscar" at bounding box center [347, 501] width 97 height 21
